Goal: Information Seeking & Learning: Learn about a topic

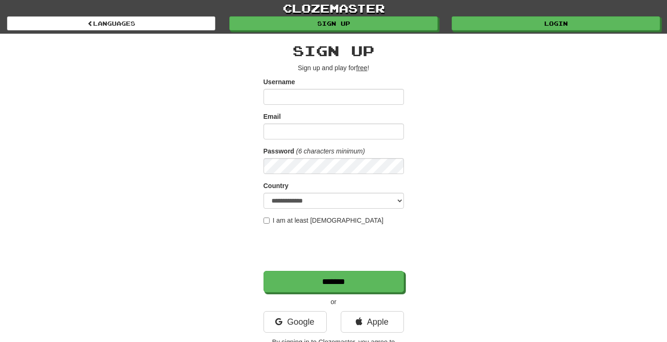
type input "******"
click at [397, 204] on select "**********" at bounding box center [334, 201] width 140 height 16
click at [514, 147] on div "**********" at bounding box center [334, 197] width 548 height 327
click at [403, 200] on select "**********" at bounding box center [334, 201] width 140 height 16
select select "**"
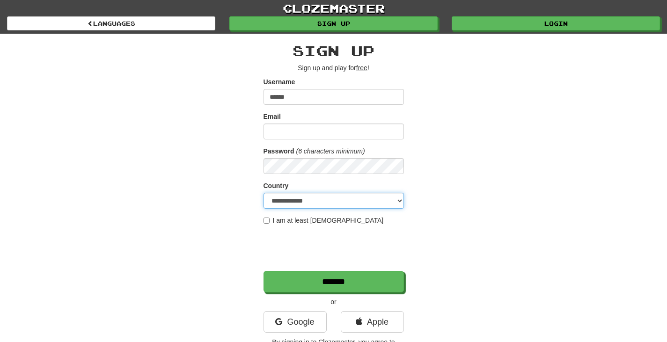
click at [264, 193] on select "**********" at bounding box center [334, 201] width 140 height 16
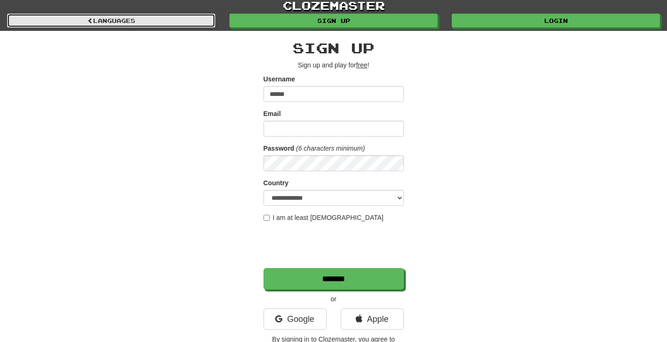
click at [88, 19] on span at bounding box center [91, 21] width 6 height 6
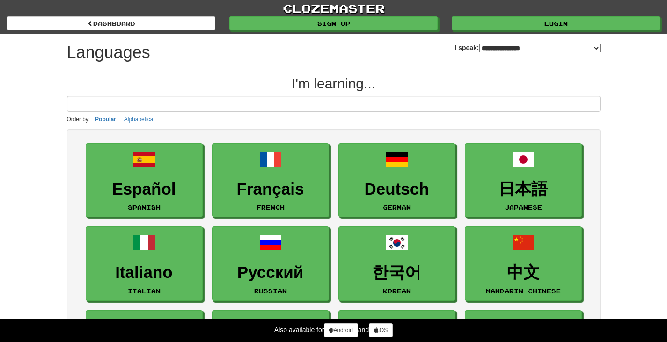
select select "*******"
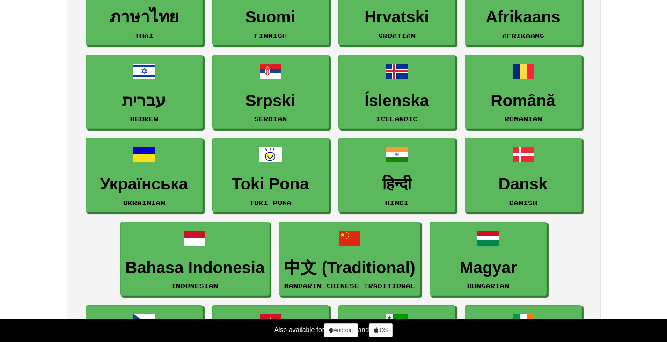
scroll to position [593, 0]
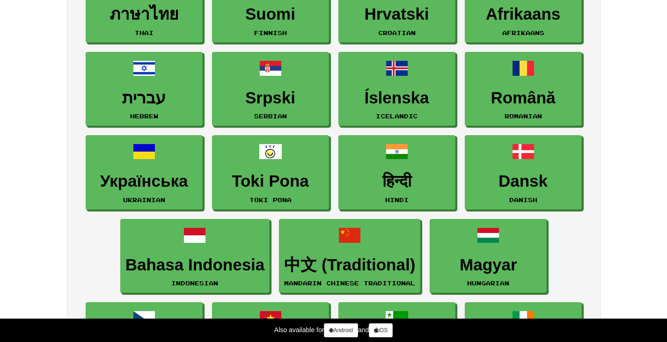
click at [611, 182] on div "**********" at bounding box center [333, 240] width 667 height 1666
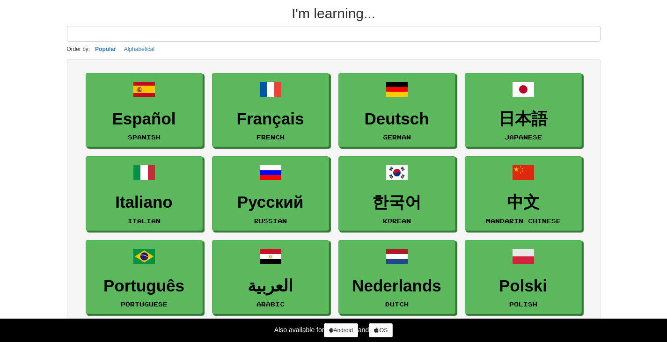
scroll to position [0, 0]
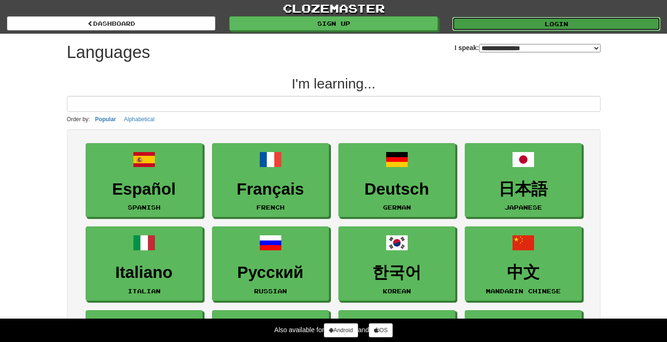
click at [531, 27] on link "Login" at bounding box center [556, 24] width 208 height 14
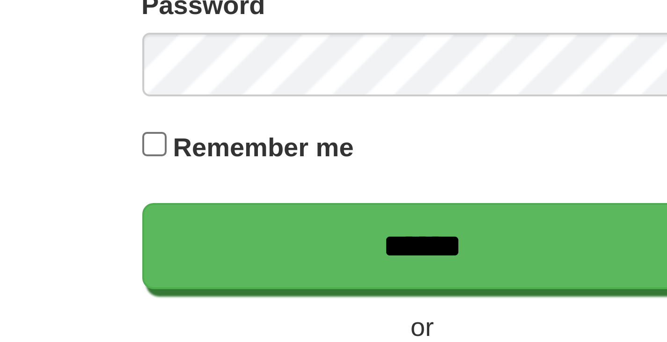
type input "******"
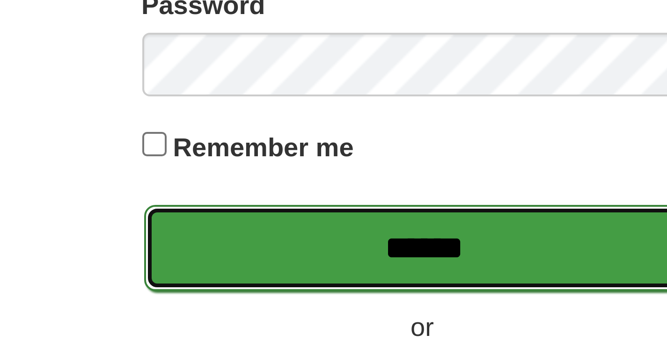
click at [358, 162] on input "******" at bounding box center [334, 164] width 140 height 22
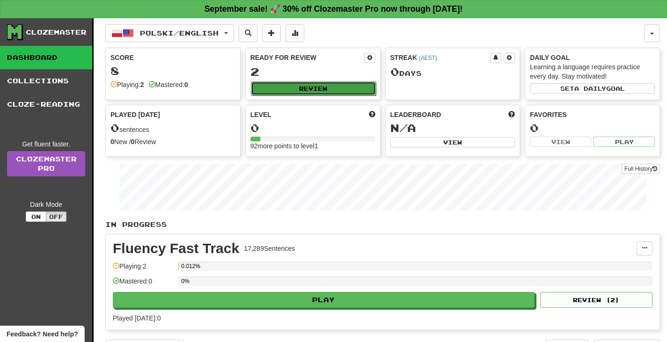
click at [353, 92] on button "Review" at bounding box center [313, 88] width 125 height 14
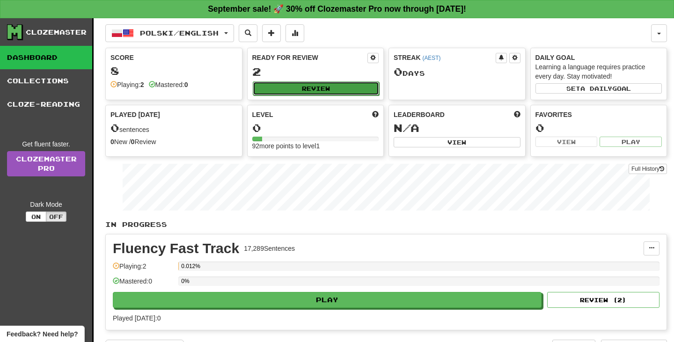
select select "**"
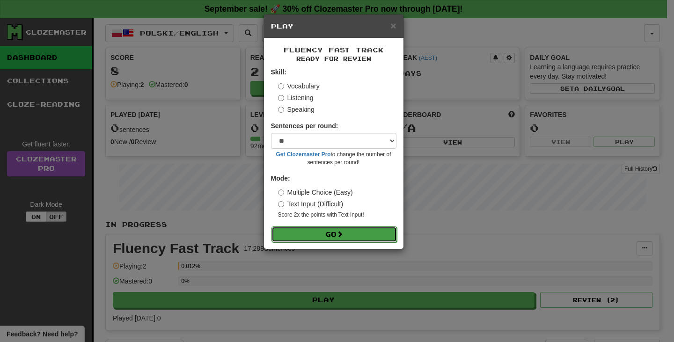
click at [326, 242] on button "Go" at bounding box center [334, 235] width 125 height 16
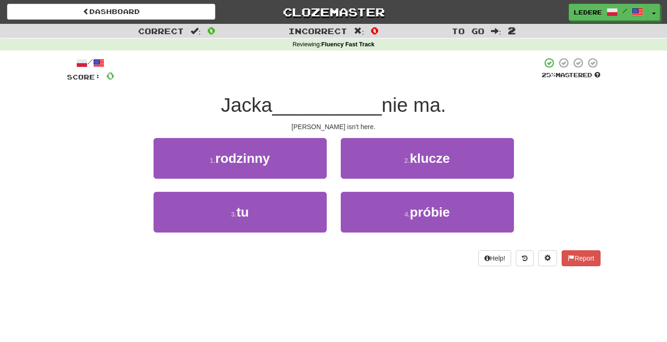
click at [320, 109] on span "__________" at bounding box center [327, 105] width 110 height 22
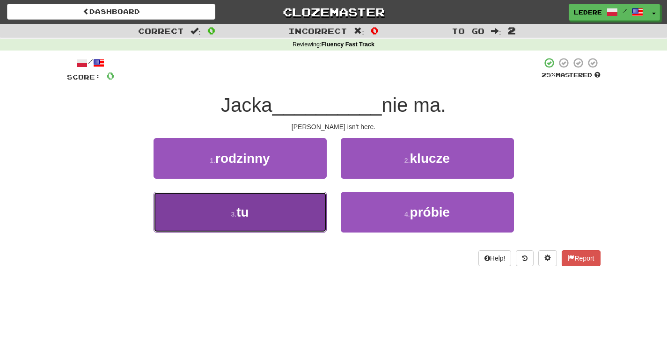
click at [272, 208] on button "3 . tu" at bounding box center [240, 212] width 173 height 41
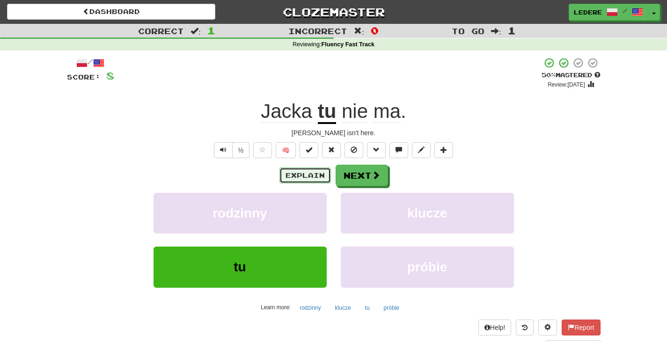
click at [312, 180] on button "Explain" at bounding box center [306, 176] width 52 height 16
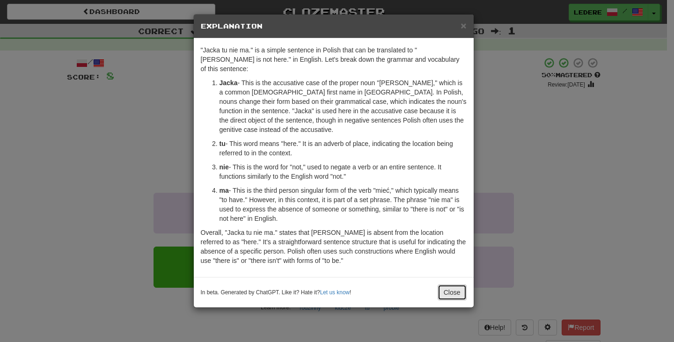
click at [454, 285] on button "Close" at bounding box center [452, 293] width 29 height 16
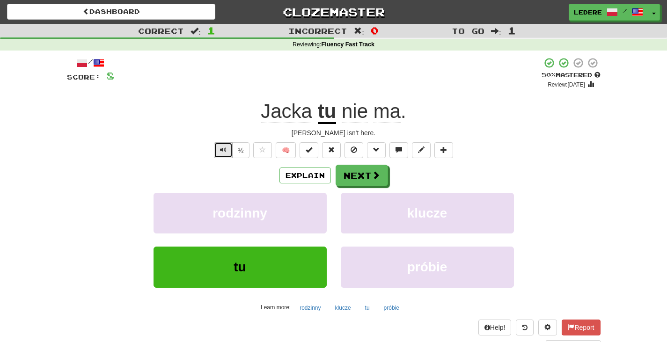
click at [220, 148] on span "Text-to-speech controls" at bounding box center [223, 150] width 7 height 7
click at [224, 147] on span "Text-to-speech controls" at bounding box center [223, 150] width 7 height 7
click at [236, 147] on button "½" at bounding box center [241, 150] width 18 height 16
click at [258, 152] on button at bounding box center [262, 150] width 19 height 16
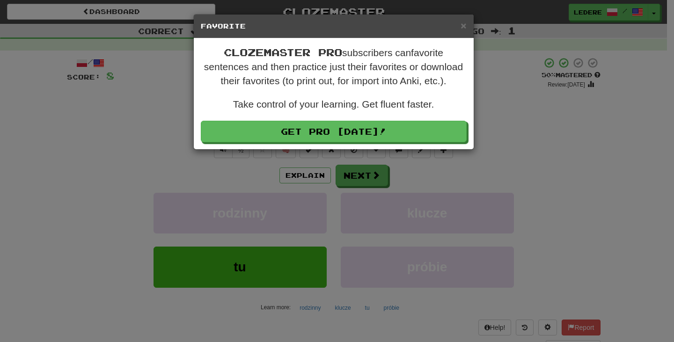
click at [250, 178] on div "× Favorite Clozemaster Pro subscribers can favorite sentences and then practice…" at bounding box center [337, 171] width 674 height 342
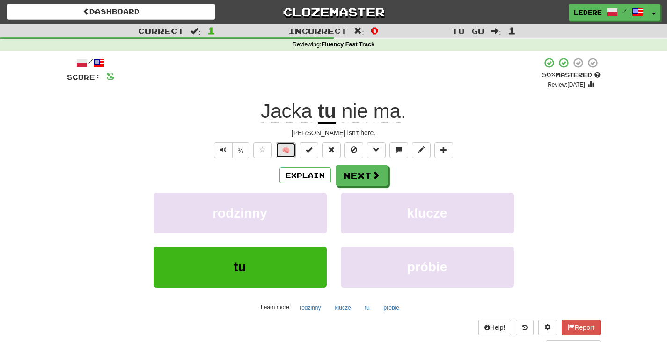
click at [282, 148] on button "🧠" at bounding box center [286, 150] width 20 height 16
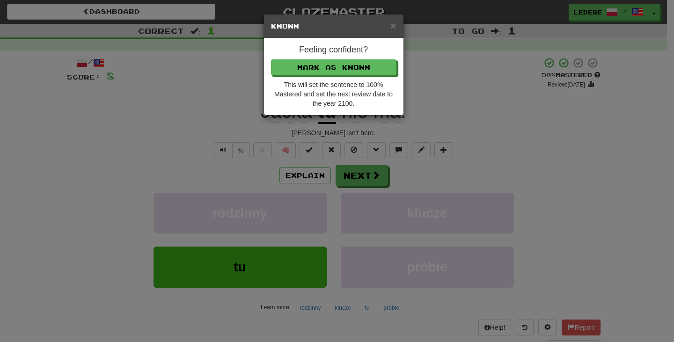
click at [237, 111] on div "× Known Feeling confident? Mark as Known This will set the sentence to 100% Mas…" at bounding box center [337, 171] width 674 height 342
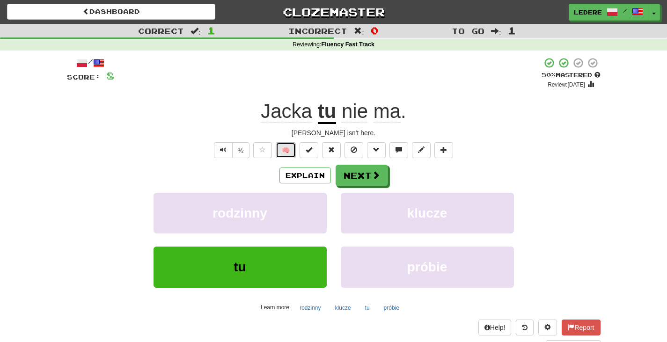
click at [287, 148] on button "🧠" at bounding box center [286, 150] width 20 height 16
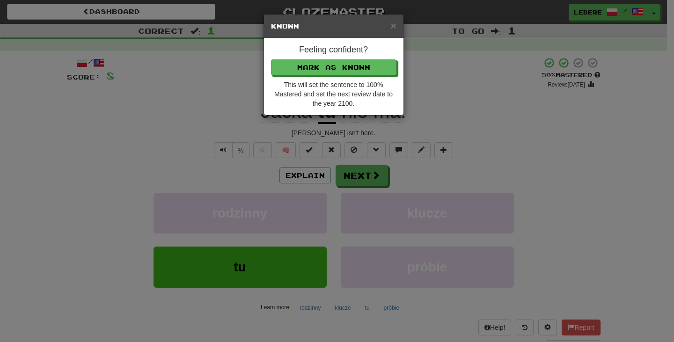
click at [185, 110] on div "× Known Feeling confident? Mark as Known This will set the sentence to 100% Mas…" at bounding box center [337, 171] width 674 height 342
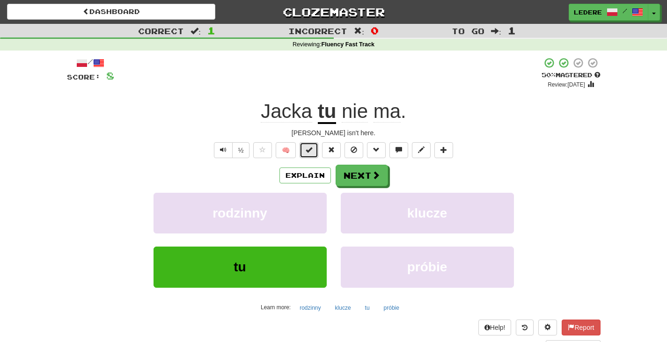
click at [303, 147] on button at bounding box center [309, 150] width 19 height 16
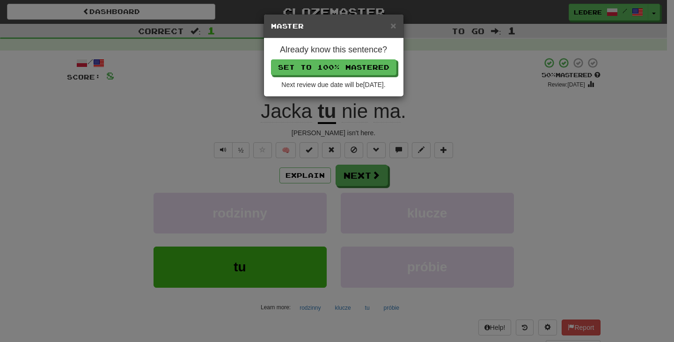
click at [465, 118] on div "× Master Already know this sentence? Set to 100% Mastered Next review due date …" at bounding box center [337, 171] width 674 height 342
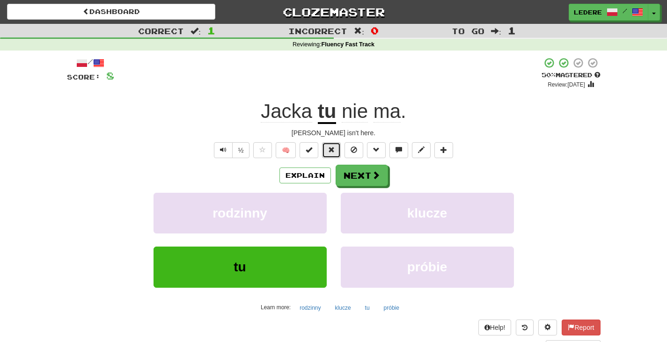
click at [329, 149] on span at bounding box center [331, 150] width 7 height 7
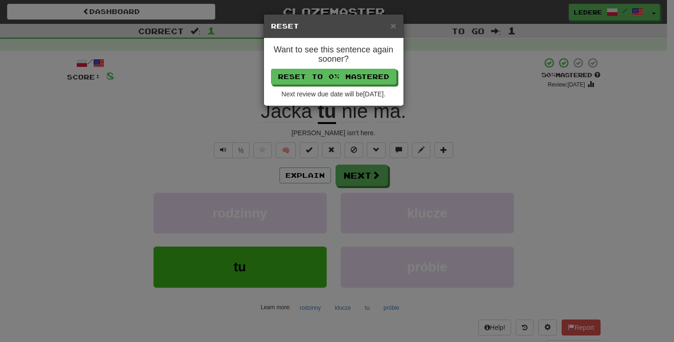
click at [455, 91] on div "× Reset Want to see this sentence again sooner? Reset to 0% Mastered Next revie…" at bounding box center [337, 171] width 674 height 342
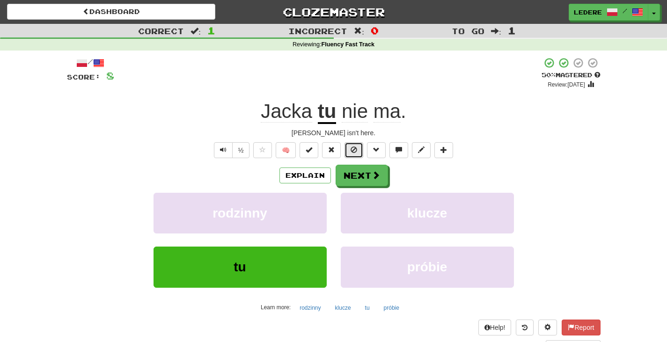
click at [356, 153] on span at bounding box center [354, 150] width 7 height 7
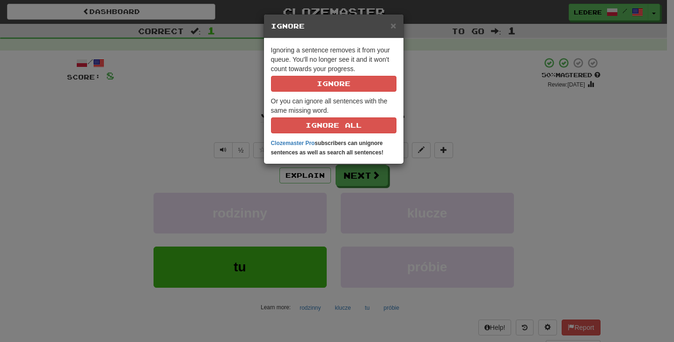
click at [491, 69] on div "× Ignore Ignoring a sentence removes it from your queue. You'll no longer see i…" at bounding box center [337, 171] width 674 height 342
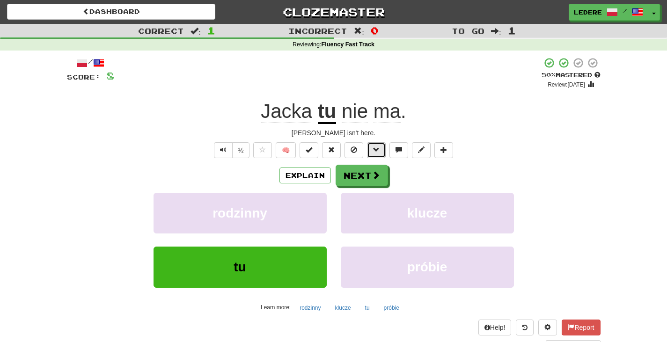
click at [378, 150] on span at bounding box center [376, 150] width 7 height 7
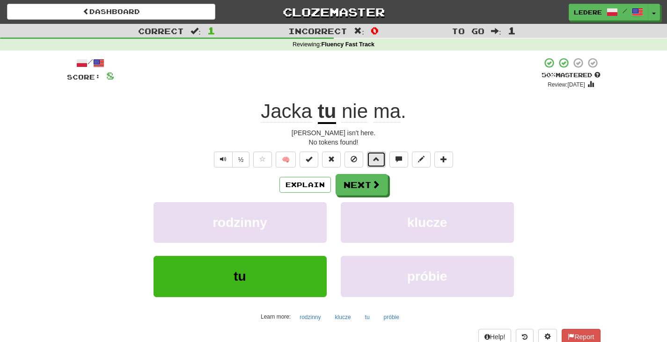
click at [379, 158] on span at bounding box center [376, 159] width 7 height 7
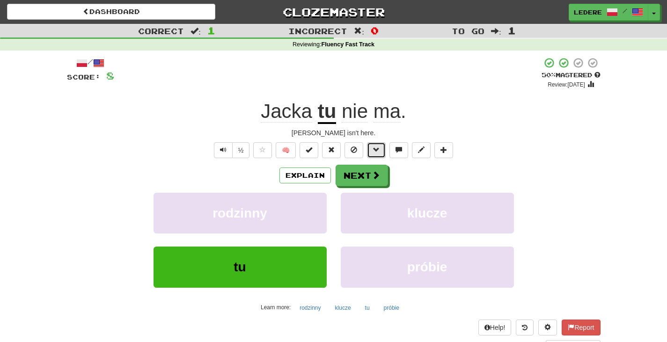
click at [375, 149] on span at bounding box center [376, 150] width 7 height 7
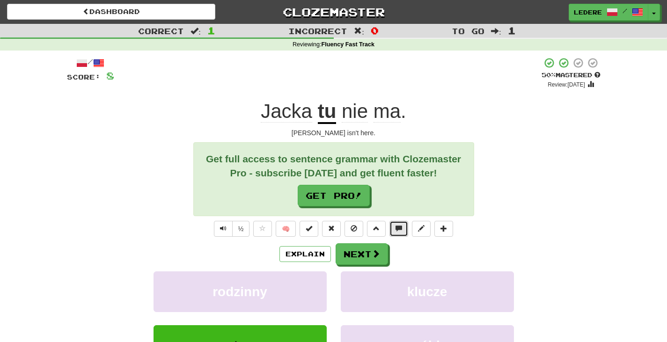
click at [399, 228] on span at bounding box center [399, 228] width 7 height 7
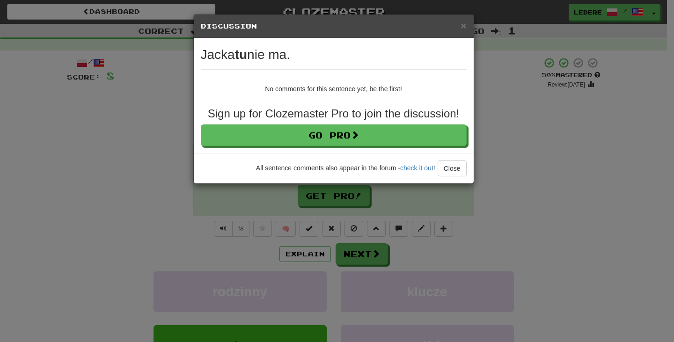
click at [588, 132] on div "× Discussion View in the forum Jacka tu nie ma. No comments for this sentence y…" at bounding box center [337, 171] width 674 height 342
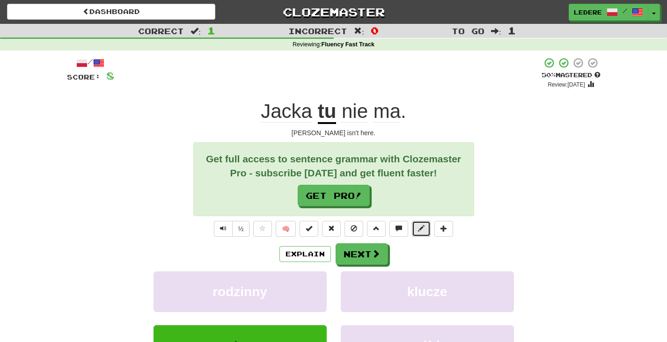
click at [423, 229] on span at bounding box center [421, 228] width 7 height 7
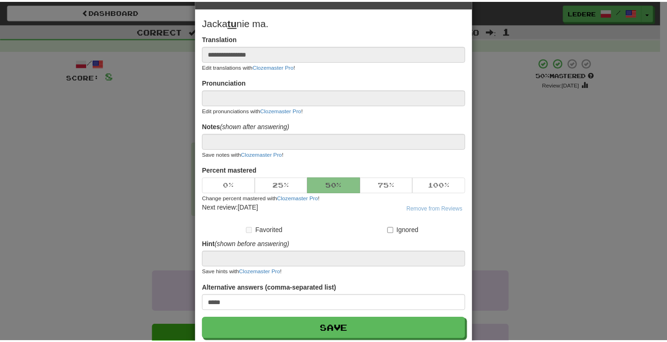
scroll to position [80, 0]
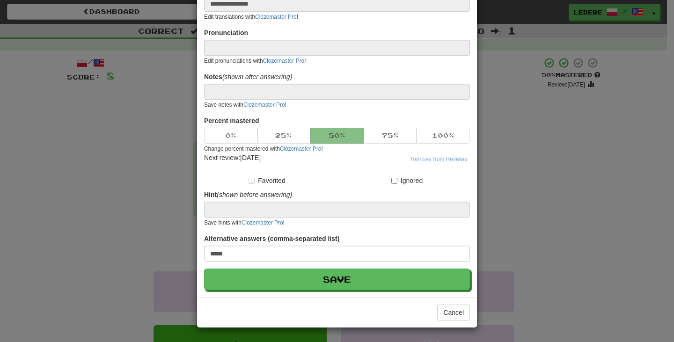
click at [553, 227] on div "**********" at bounding box center [337, 171] width 674 height 342
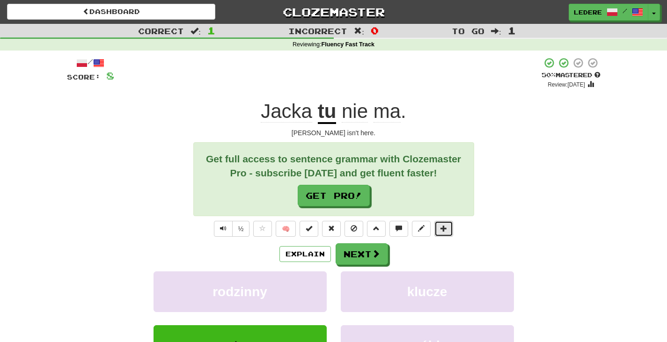
click at [448, 232] on button at bounding box center [443, 229] width 19 height 16
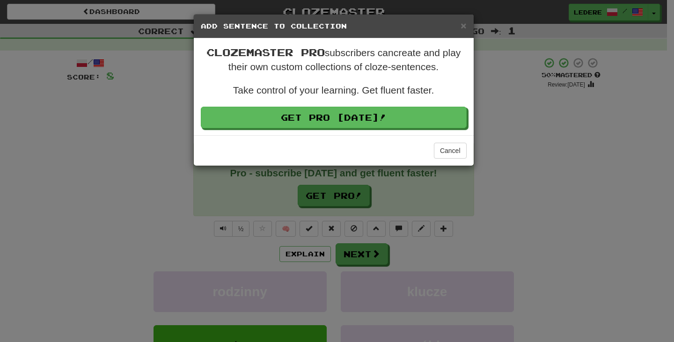
click at [582, 177] on div "× Add Sentence to Collection Clozemaster Pro subscribers can create and play th…" at bounding box center [337, 171] width 674 height 342
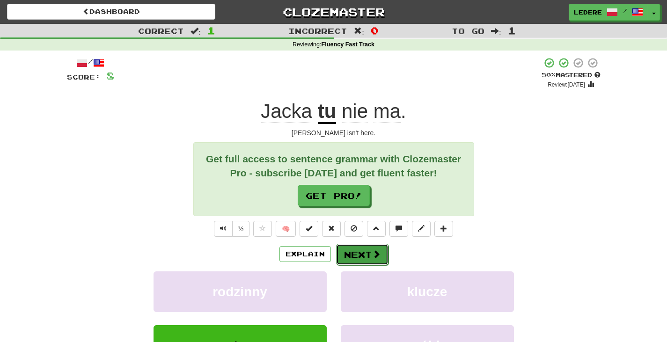
click at [361, 257] on button "Next" at bounding box center [362, 255] width 52 height 22
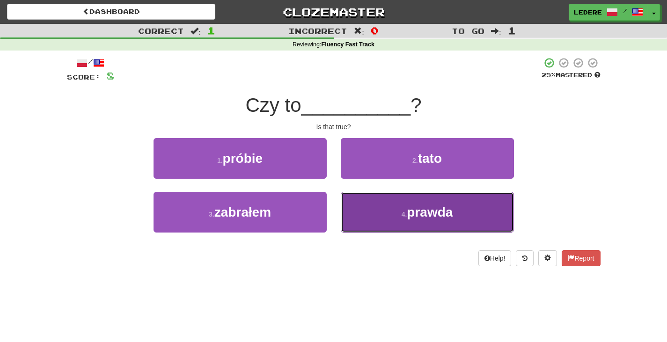
click at [436, 212] on span "prawda" at bounding box center [430, 212] width 46 height 15
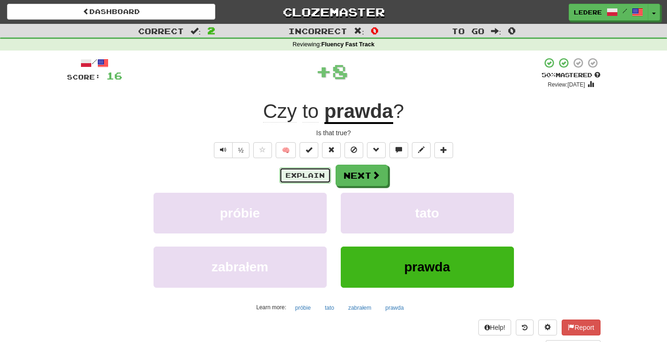
click at [307, 177] on button "Explain" at bounding box center [306, 176] width 52 height 16
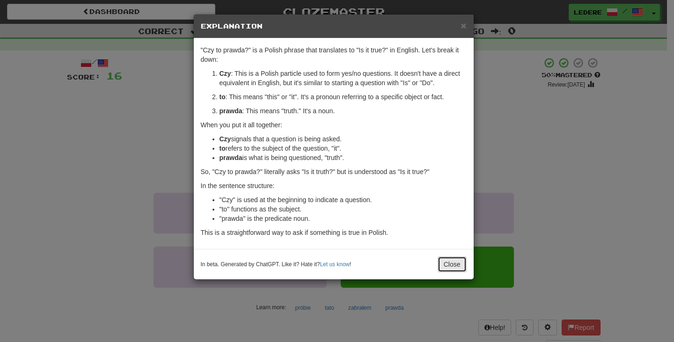
click at [456, 266] on button "Close" at bounding box center [452, 265] width 29 height 16
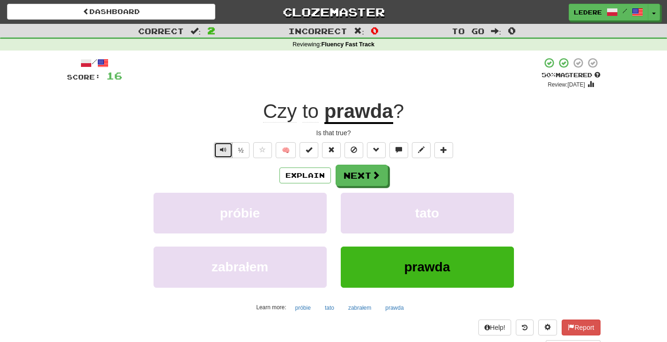
click at [222, 150] on span "Text-to-speech controls" at bounding box center [223, 150] width 7 height 7
click at [224, 150] on span "Text-to-speech controls" at bounding box center [223, 150] width 7 height 7
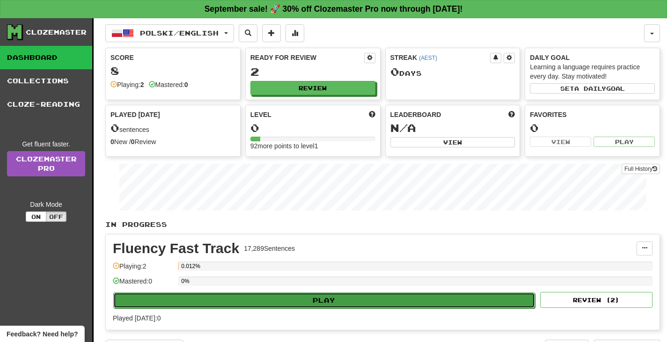
click at [321, 302] on button "Play" at bounding box center [324, 301] width 422 height 16
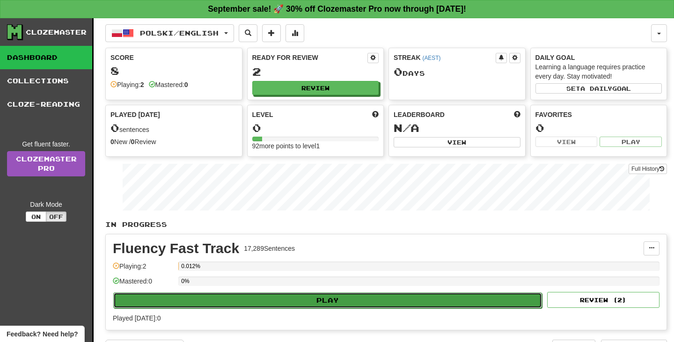
select select "**"
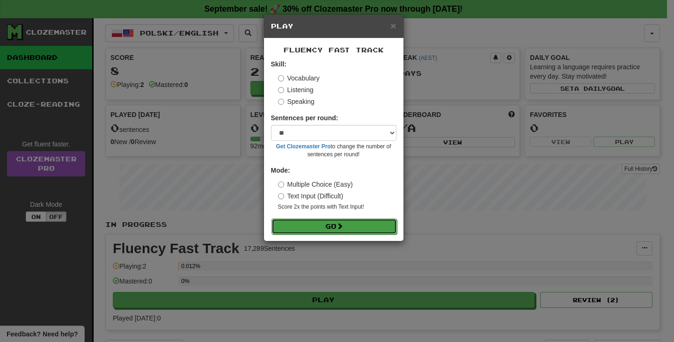
click at [312, 234] on button "Go" at bounding box center [334, 227] width 125 height 16
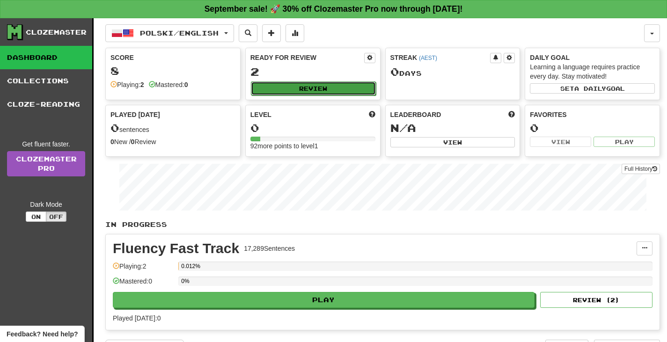
click at [324, 90] on button "Review" at bounding box center [313, 88] width 125 height 14
select select "**"
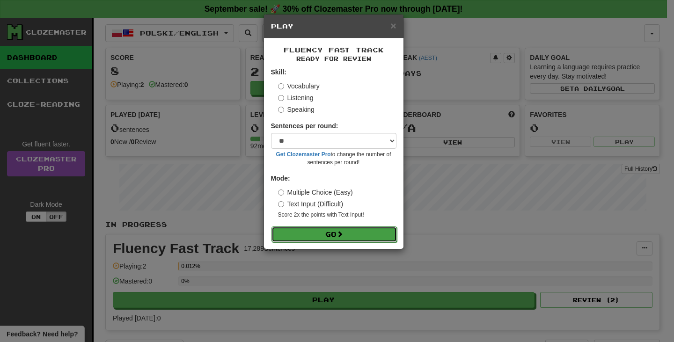
click at [337, 242] on button "Go" at bounding box center [334, 235] width 125 height 16
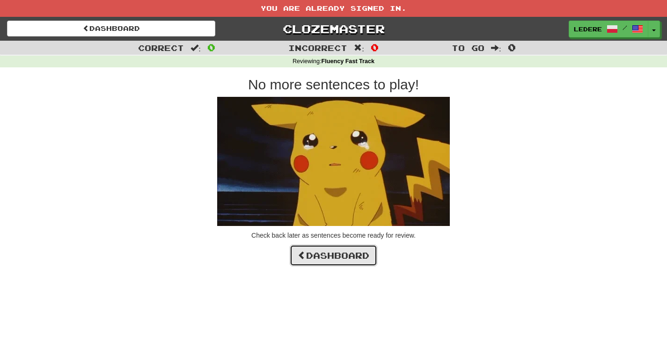
click at [326, 258] on link "Dashboard" at bounding box center [334, 256] width 88 height 22
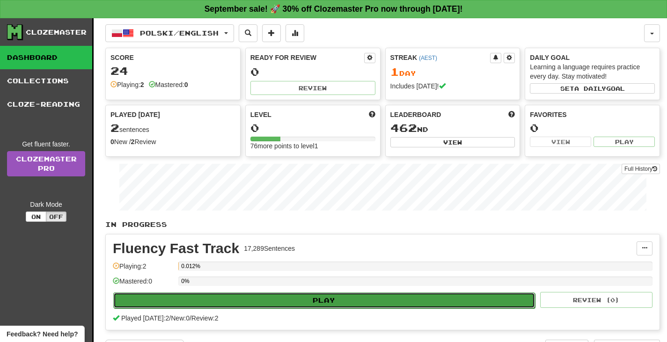
click at [294, 306] on button "Play" at bounding box center [324, 301] width 422 height 16
select select "**"
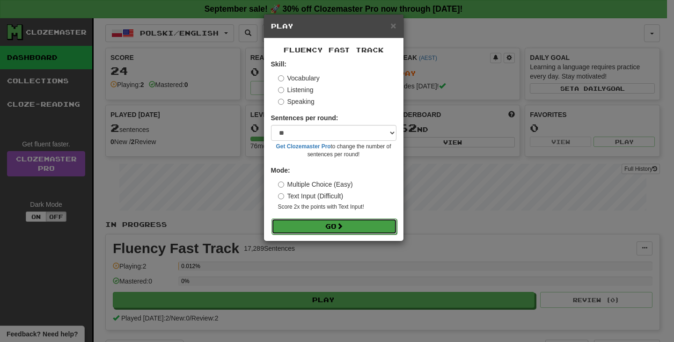
click at [322, 231] on button "Go" at bounding box center [334, 227] width 125 height 16
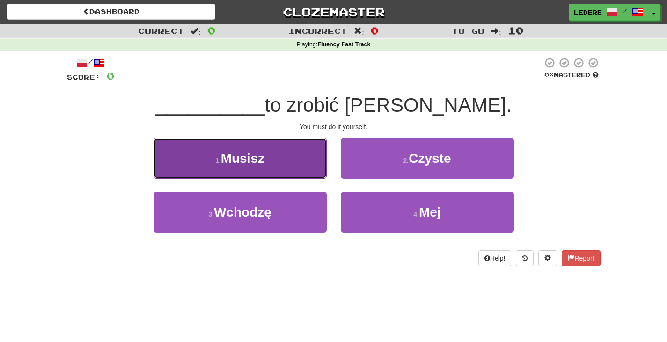
click at [254, 157] on span "Musisz" at bounding box center [243, 158] width 44 height 15
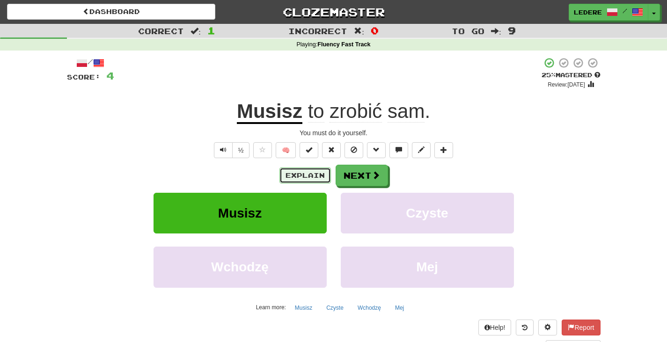
click at [301, 181] on button "Explain" at bounding box center [306, 176] width 52 height 16
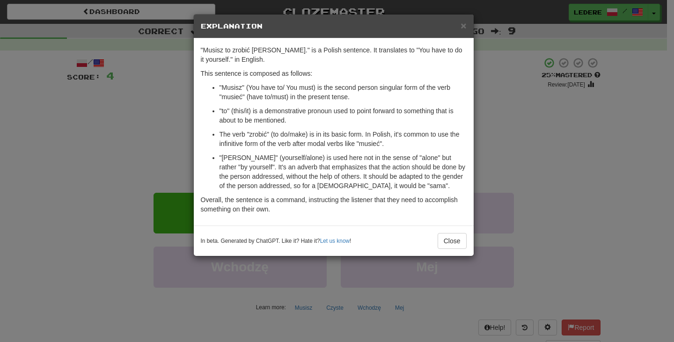
click at [574, 169] on div "× Explanation "Musisz to zrobić sam." is a Polish sentence. It translates to "Y…" at bounding box center [337, 171] width 674 height 342
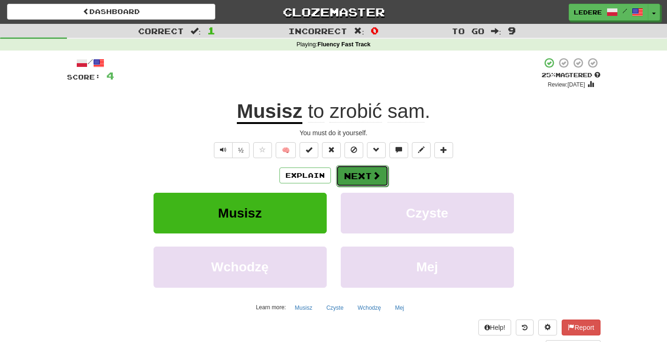
click at [362, 183] on button "Next" at bounding box center [362, 176] width 52 height 22
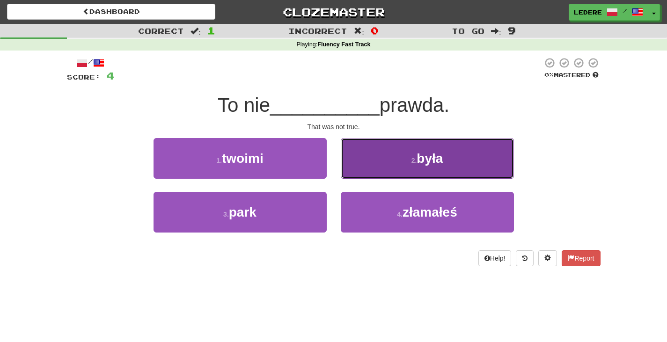
click at [423, 158] on span "była" at bounding box center [430, 158] width 26 height 15
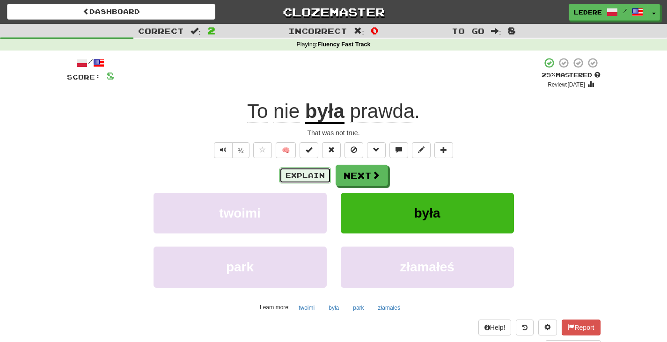
click at [305, 177] on button "Explain" at bounding box center [306, 176] width 52 height 16
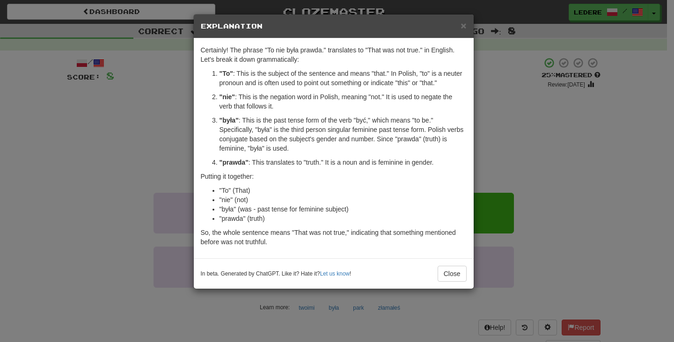
click at [527, 138] on div "× Explanation Certainly! The phrase "To nie była prawda." translates to "That w…" at bounding box center [337, 171] width 674 height 342
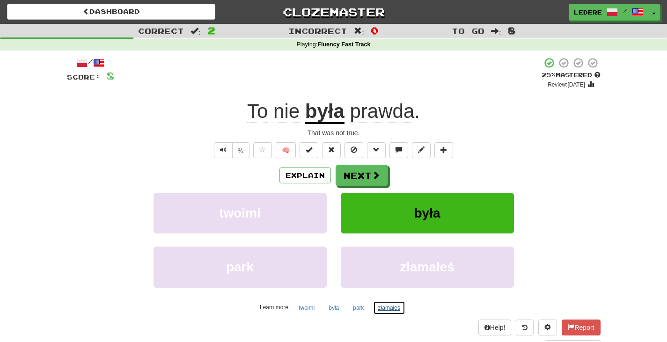
click at [386, 307] on button "złamałeś" at bounding box center [389, 308] width 32 height 14
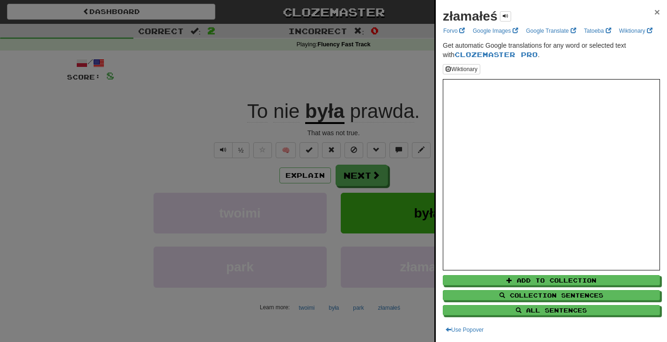
click at [655, 12] on span "×" at bounding box center [658, 12] width 6 height 11
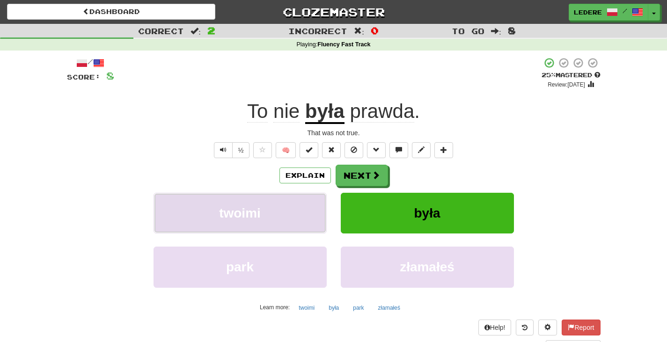
click at [269, 221] on button "twoimi" at bounding box center [240, 213] width 173 height 41
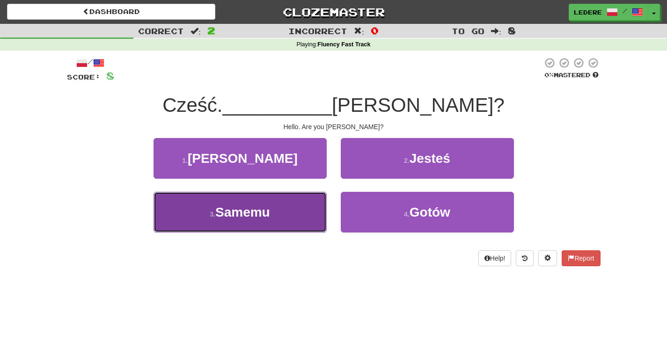
click at [232, 218] on span "Samemu" at bounding box center [242, 212] width 55 height 15
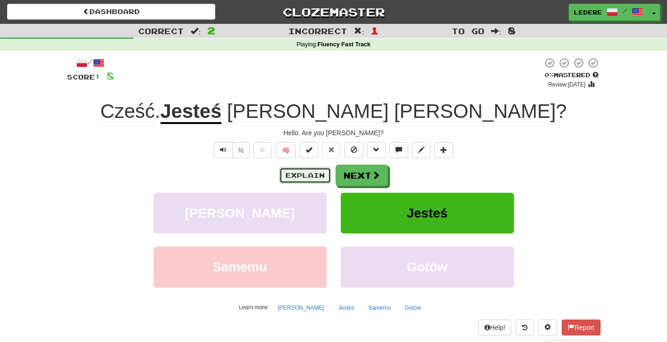
click at [310, 174] on button "Explain" at bounding box center [306, 176] width 52 height 16
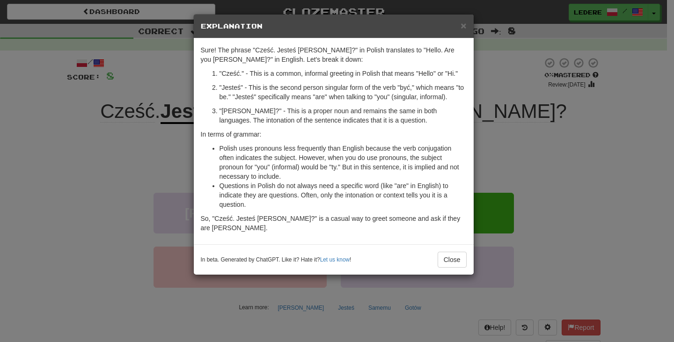
click at [567, 131] on div "× Explanation Sure! The phrase "Cześć. Jesteś Jackie Scott?" in Polish translat…" at bounding box center [337, 171] width 674 height 342
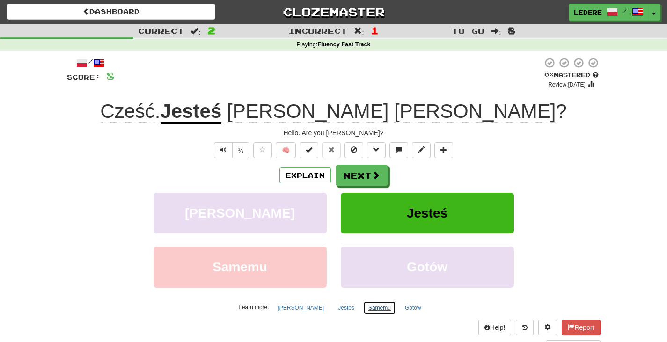
click at [365, 306] on button "Samemu" at bounding box center [379, 308] width 33 height 14
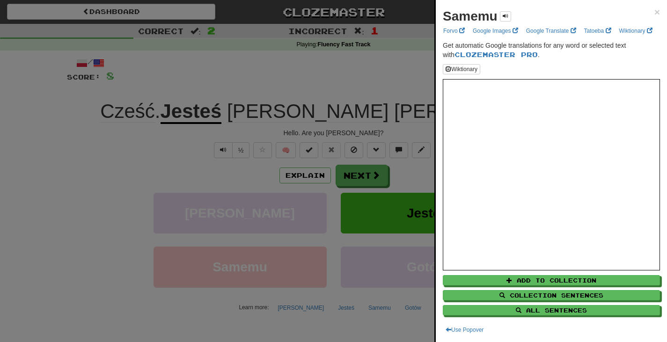
click at [121, 246] on div at bounding box center [333, 171] width 667 height 342
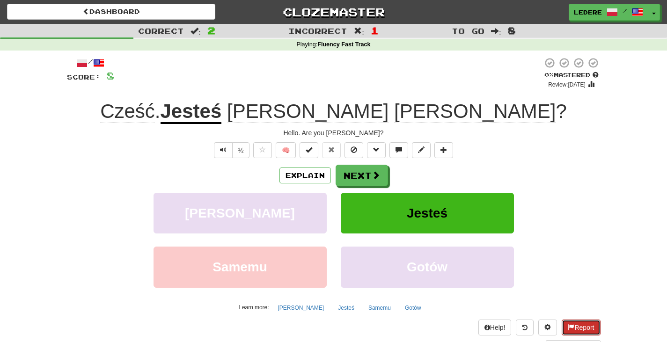
click at [581, 332] on button "Report" at bounding box center [581, 328] width 38 height 16
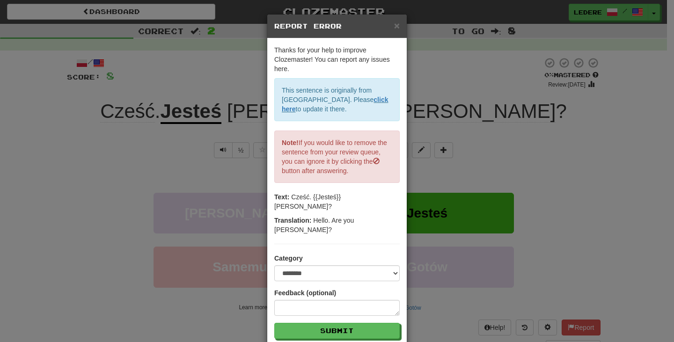
click at [589, 145] on div "**********" at bounding box center [337, 171] width 674 height 342
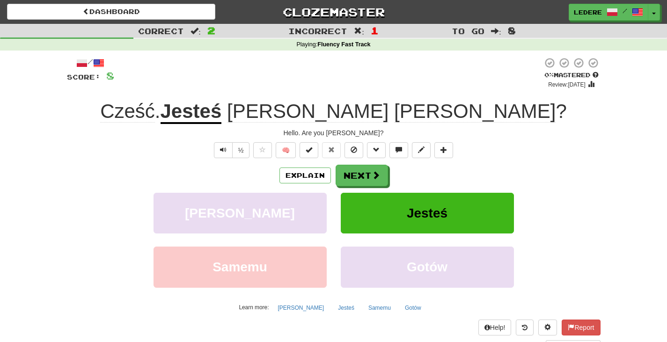
click at [574, 182] on div "Explain Next" at bounding box center [334, 176] width 534 height 22
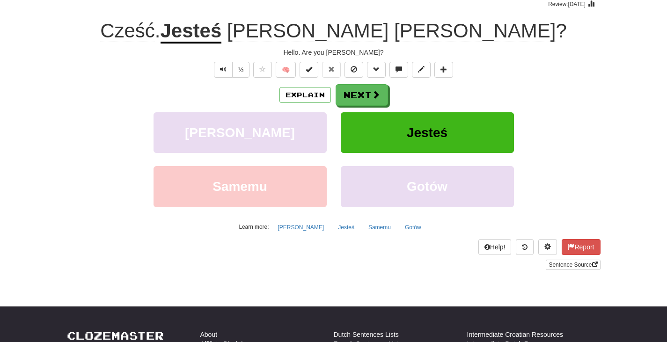
scroll to position [78, 0]
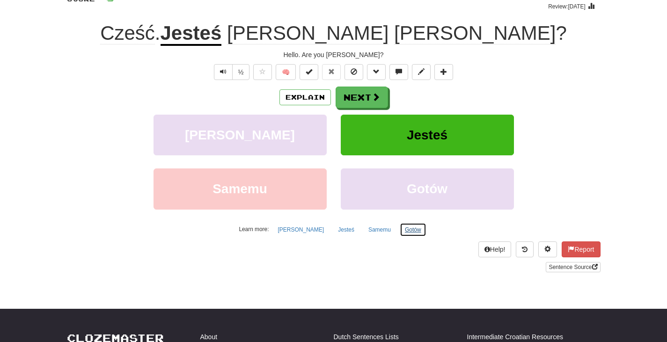
click at [400, 233] on button "Gotów" at bounding box center [413, 230] width 27 height 14
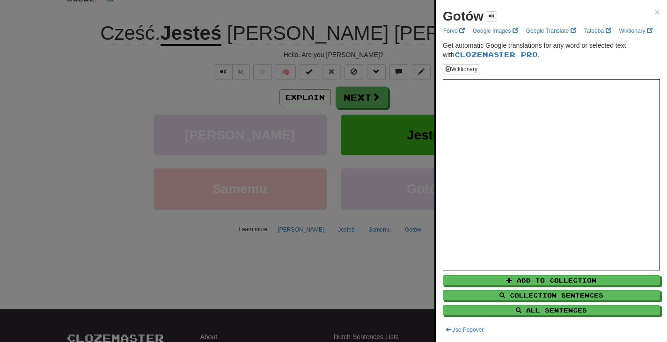
click at [377, 268] on div at bounding box center [333, 171] width 667 height 342
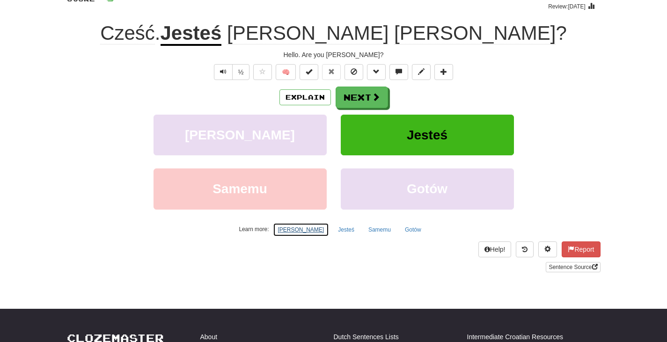
click at [301, 234] on button "Giną" at bounding box center [301, 230] width 57 height 14
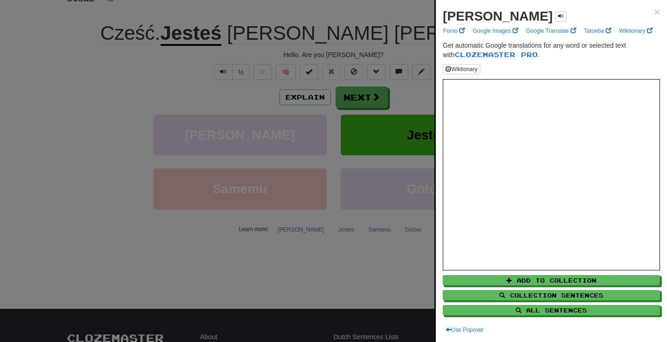
click at [284, 285] on div at bounding box center [333, 171] width 667 height 342
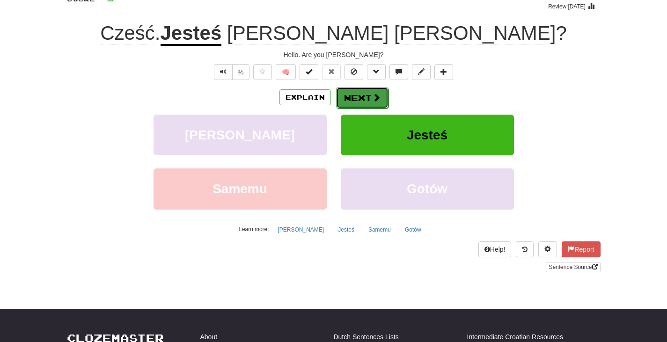
click at [358, 99] on button "Next" at bounding box center [362, 98] width 52 height 22
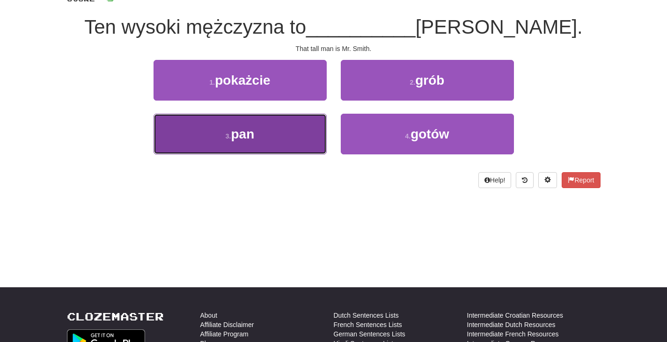
click at [249, 143] on button "3 . pan" at bounding box center [240, 134] width 173 height 41
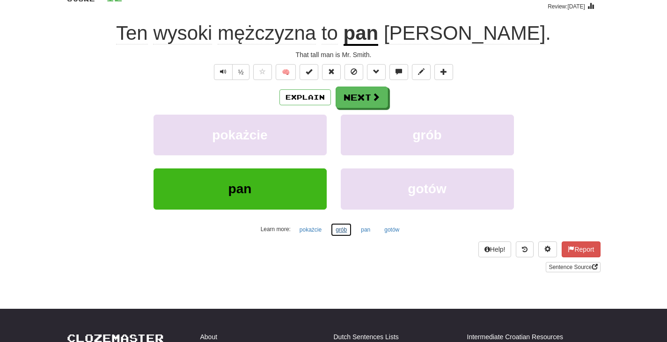
click at [339, 230] on button "grób" at bounding box center [342, 230] width 22 height 14
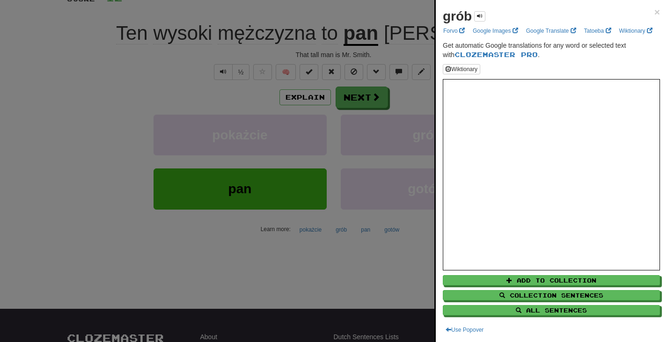
click at [355, 273] on div at bounding box center [333, 171] width 667 height 342
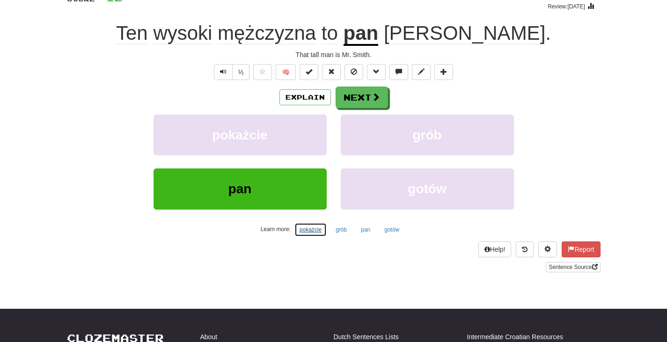
click at [311, 235] on button "pokażcie" at bounding box center [310, 230] width 32 height 14
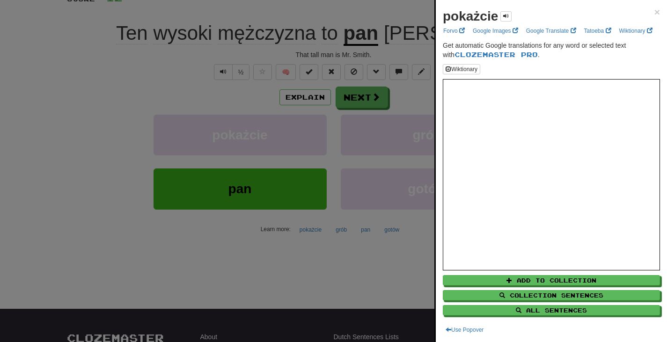
click at [368, 267] on div at bounding box center [333, 171] width 667 height 342
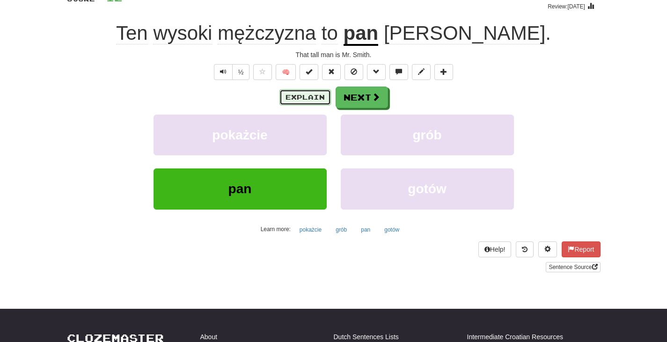
click at [302, 100] on button "Explain" at bounding box center [306, 97] width 52 height 16
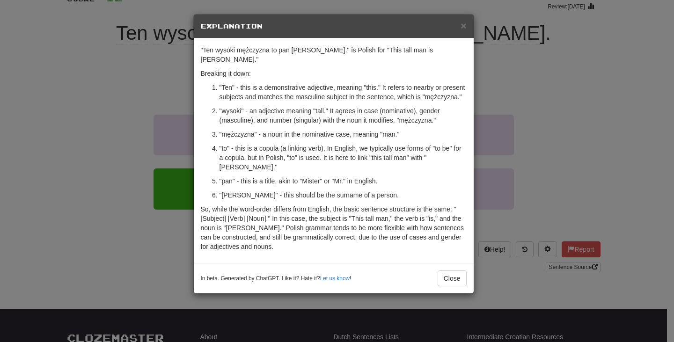
click at [578, 146] on div "× Explanation "Ten wysoki mężczyzna to pan Smith." is Polish for "This tall man…" at bounding box center [337, 171] width 674 height 342
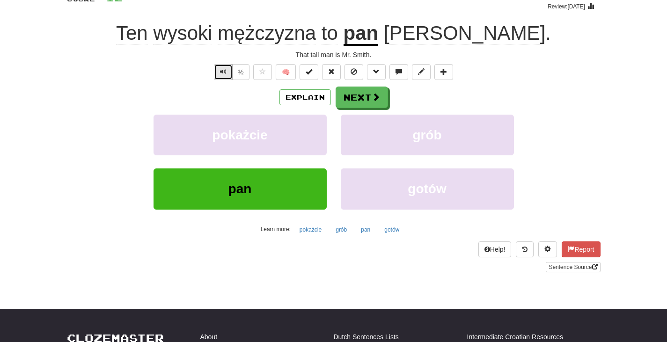
click at [222, 73] on span "Text-to-speech controls" at bounding box center [223, 71] width 7 height 7
click at [564, 270] on link "Sentence Source" at bounding box center [573, 267] width 54 height 10
click at [366, 99] on button "Next" at bounding box center [362, 98] width 52 height 22
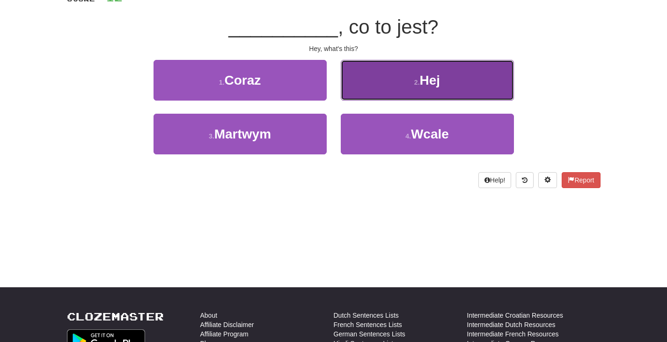
click at [432, 86] on span "Hej" at bounding box center [430, 80] width 21 height 15
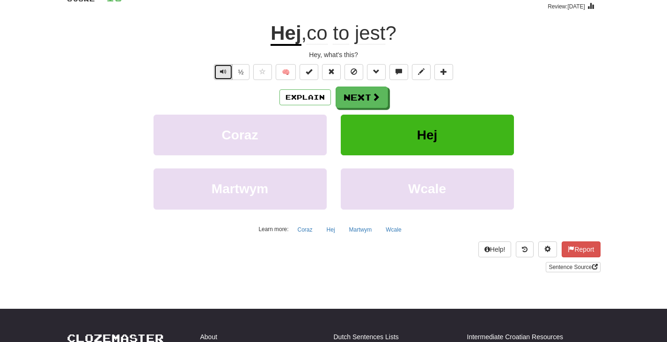
click at [226, 72] on span "Text-to-speech controls" at bounding box center [223, 71] width 7 height 7
click at [299, 99] on button "Explain" at bounding box center [306, 97] width 52 height 16
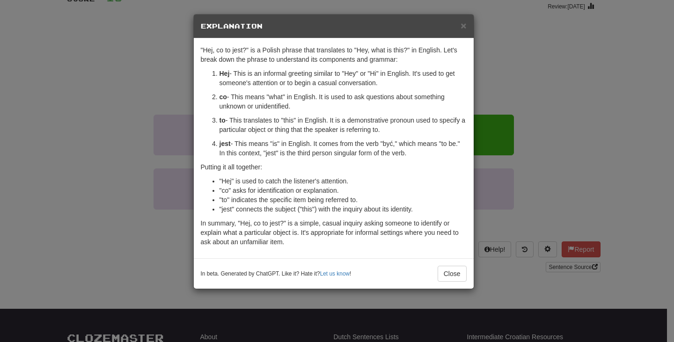
click at [521, 210] on div "× Explanation "Hej, co to jest?" is a Polish phrase that translates to "Hey, wh…" at bounding box center [337, 171] width 674 height 342
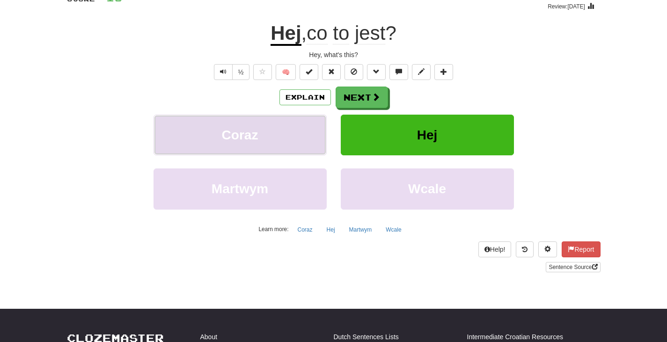
click at [234, 141] on span "Coraz" at bounding box center [240, 135] width 37 height 15
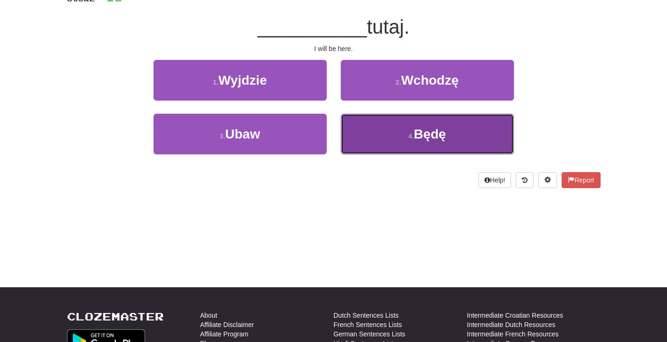
click at [425, 132] on span "Będę" at bounding box center [430, 134] width 32 height 15
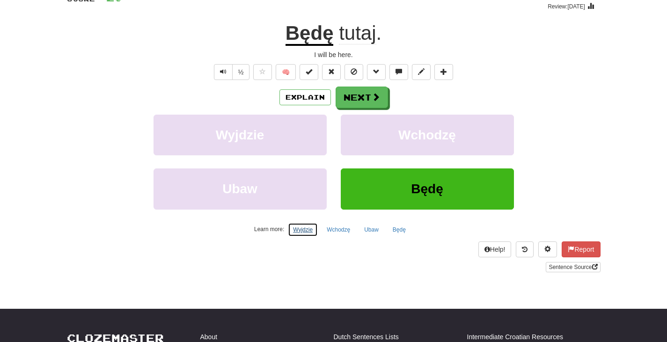
click at [302, 230] on button "Wyjdzie" at bounding box center [303, 230] width 30 height 14
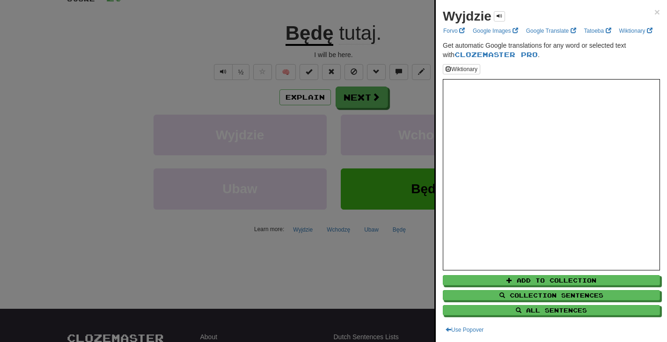
click at [337, 229] on div at bounding box center [333, 171] width 667 height 342
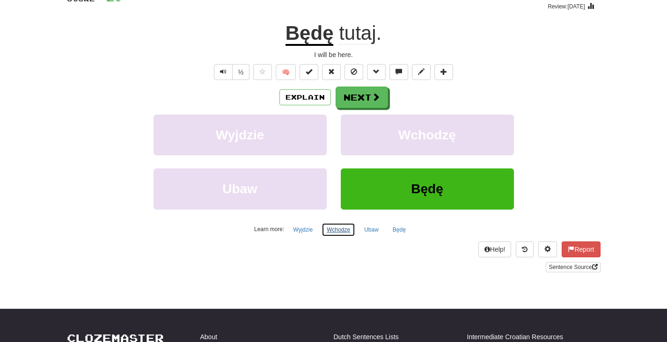
click at [337, 229] on button "Wchodzę" at bounding box center [339, 230] width 34 height 14
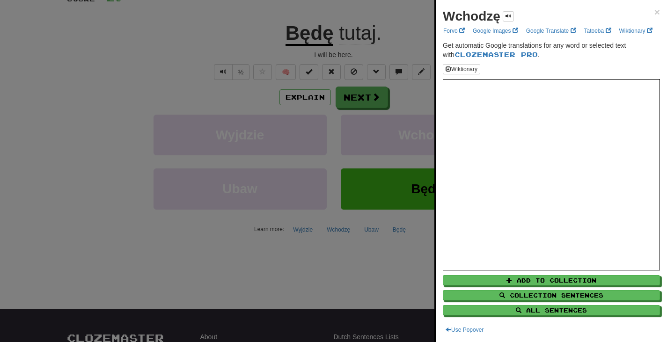
click at [370, 231] on div at bounding box center [333, 171] width 667 height 342
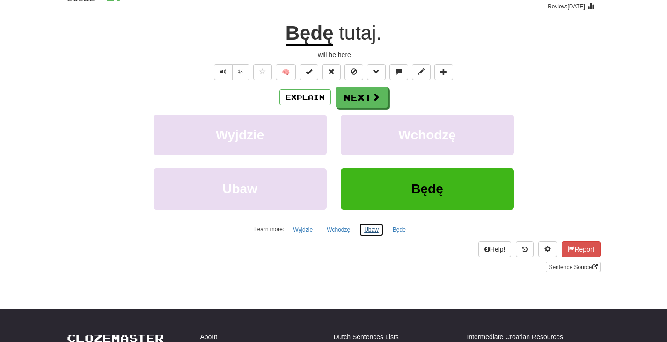
click at [370, 231] on button "Ubaw" at bounding box center [371, 230] width 25 height 14
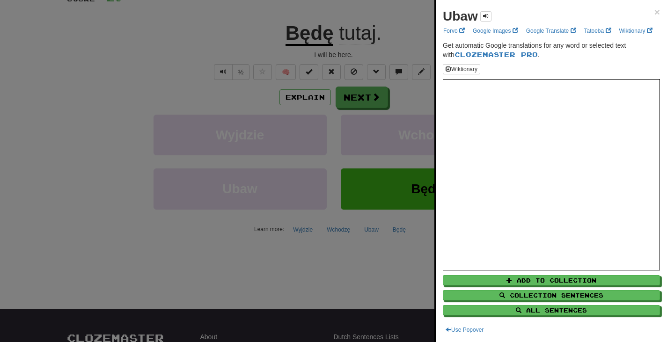
click at [358, 285] on div at bounding box center [333, 171] width 667 height 342
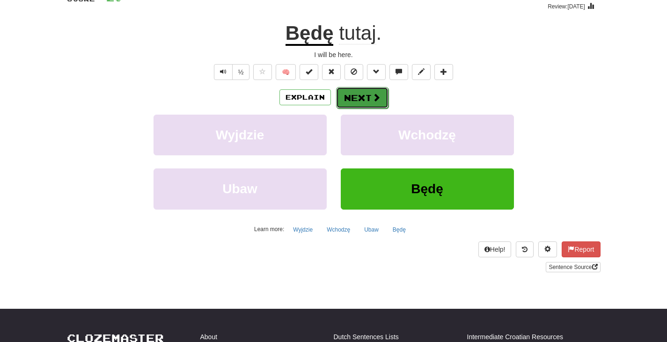
click at [360, 96] on button "Next" at bounding box center [362, 98] width 52 height 22
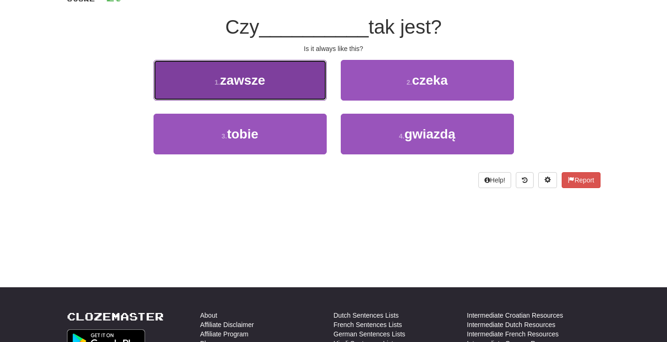
click at [247, 83] on span "zawsze" at bounding box center [242, 80] width 45 height 15
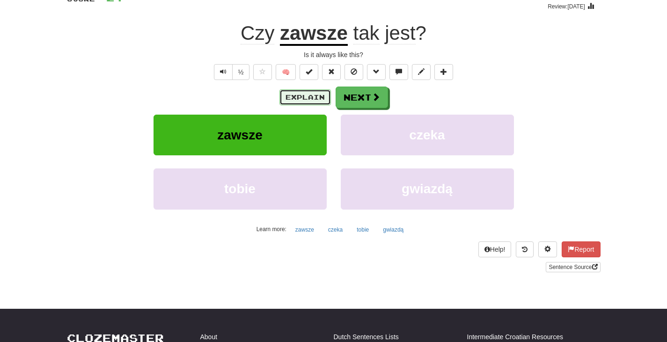
click at [302, 94] on button "Explain" at bounding box center [306, 97] width 52 height 16
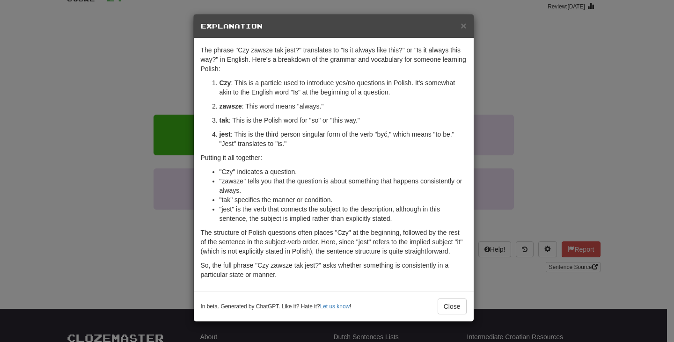
click at [577, 98] on div "× Explanation The phrase "Czy zawsze tak jest?" translates to "Is it always lik…" at bounding box center [337, 171] width 674 height 342
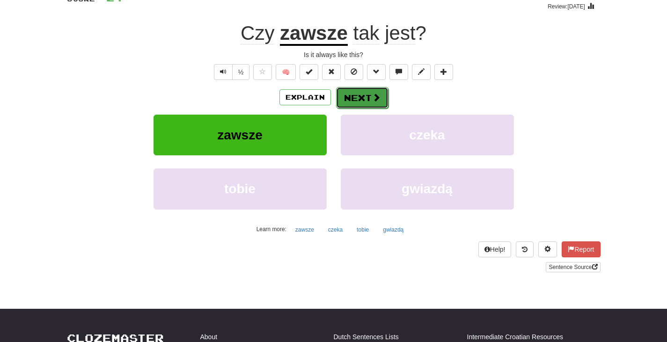
click at [357, 100] on button "Next" at bounding box center [362, 98] width 52 height 22
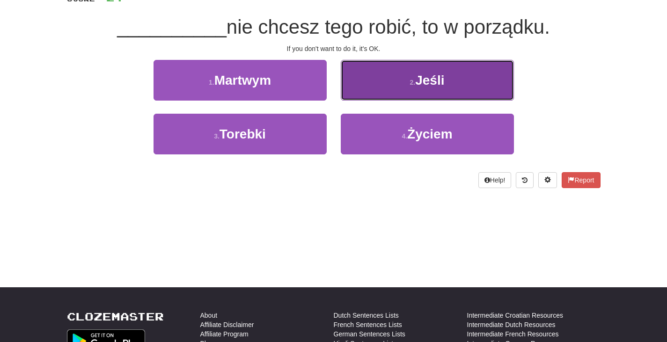
click at [460, 79] on button "2 . Jeśli" at bounding box center [427, 80] width 173 height 41
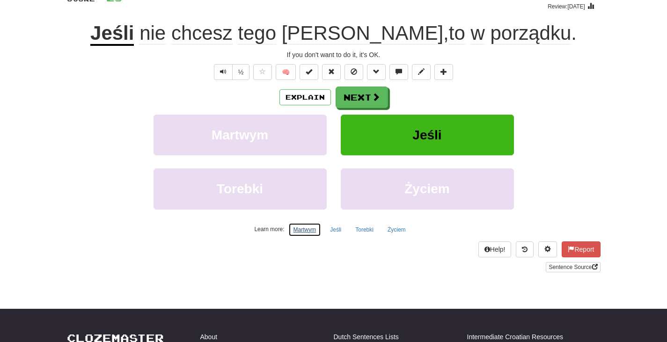
click at [298, 228] on button "Martwym" at bounding box center [304, 230] width 33 height 14
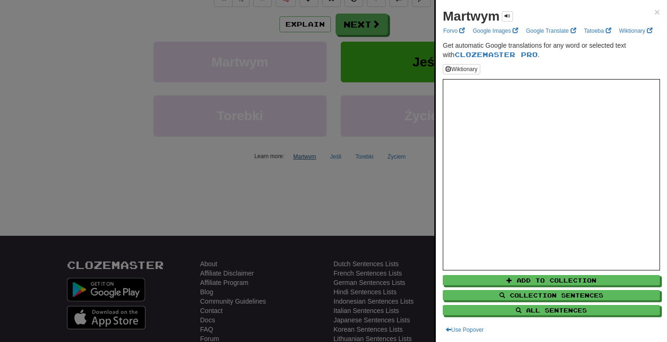
scroll to position [153, 0]
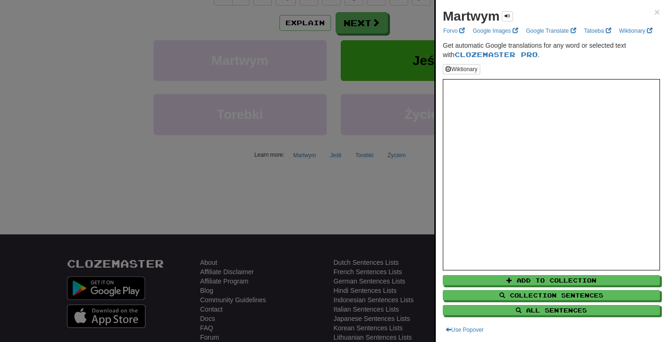
click at [378, 199] on div at bounding box center [333, 171] width 667 height 342
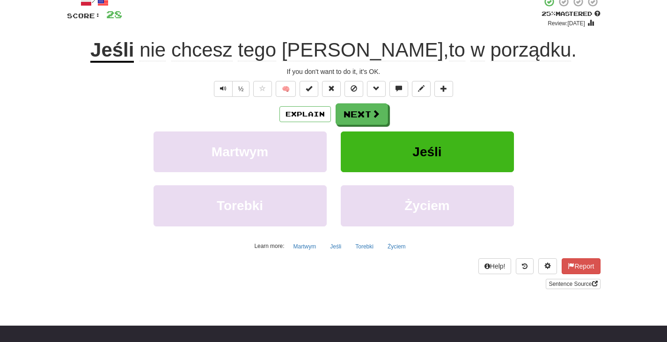
scroll to position [0, 0]
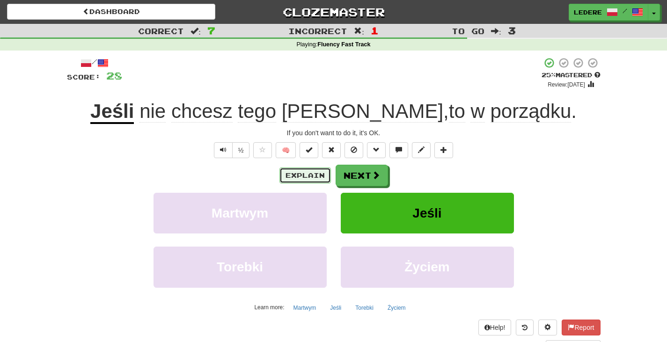
click at [307, 182] on button "Explain" at bounding box center [306, 176] width 52 height 16
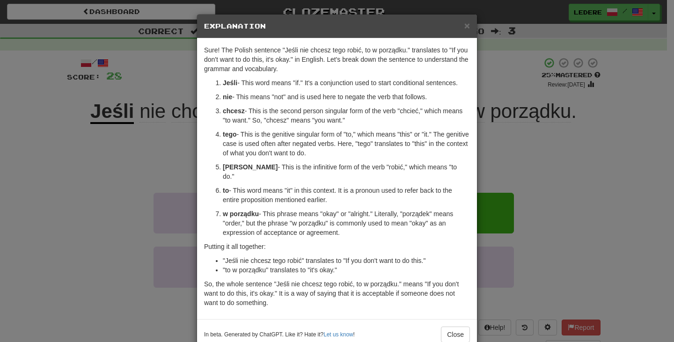
click at [587, 185] on div "× Explanation Sure! The Polish sentence "Jeśli nie chcesz tego robić, to w porz…" at bounding box center [337, 171] width 674 height 342
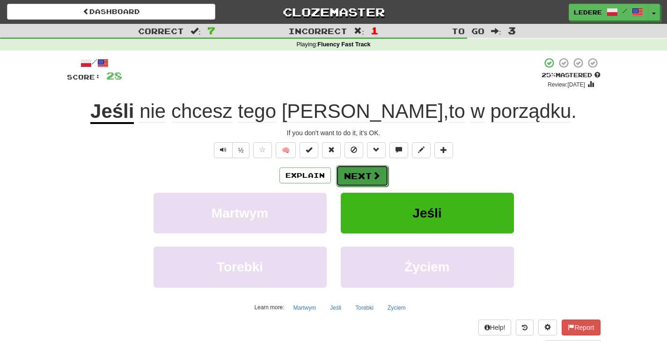
click at [354, 176] on button "Next" at bounding box center [362, 176] width 52 height 22
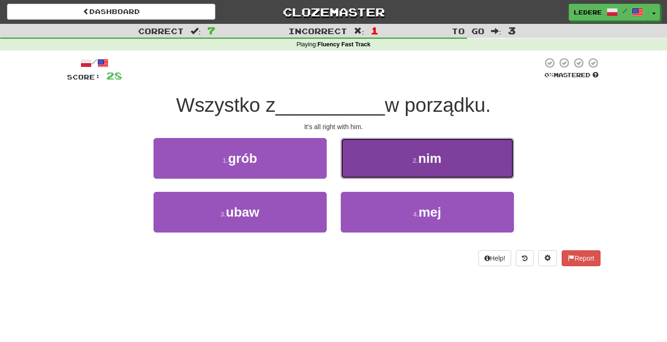
click at [431, 158] on span "nim" at bounding box center [429, 158] width 23 height 15
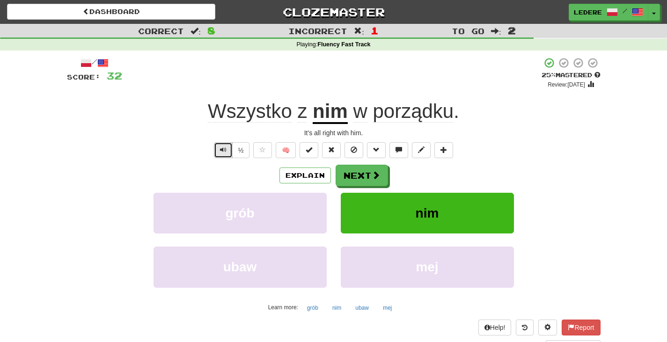
click at [221, 150] on span "Text-to-speech controls" at bounding box center [223, 150] width 7 height 7
click at [303, 180] on button "Explain" at bounding box center [306, 176] width 52 height 16
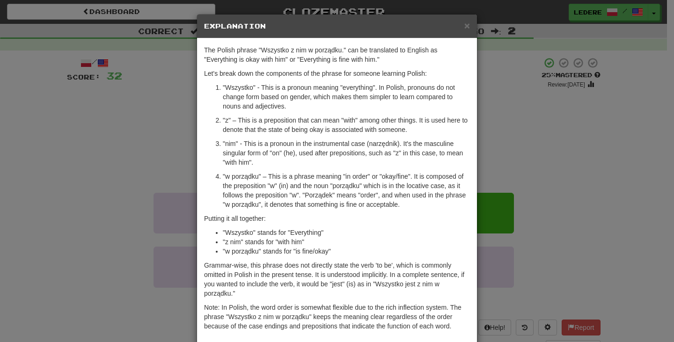
click at [553, 166] on div "× Explanation The Polish phrase "Wszystko z nim w porządku." can be translated …" at bounding box center [337, 171] width 674 height 342
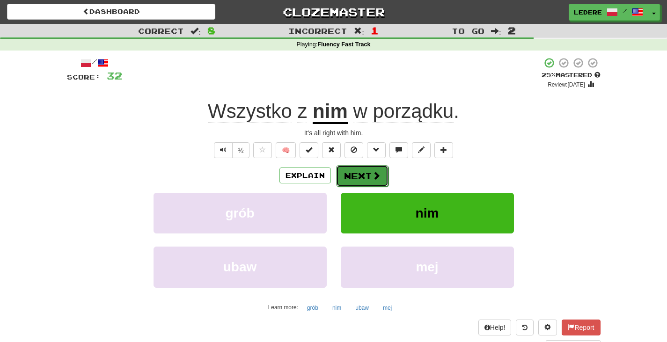
click at [367, 174] on button "Next" at bounding box center [362, 176] width 52 height 22
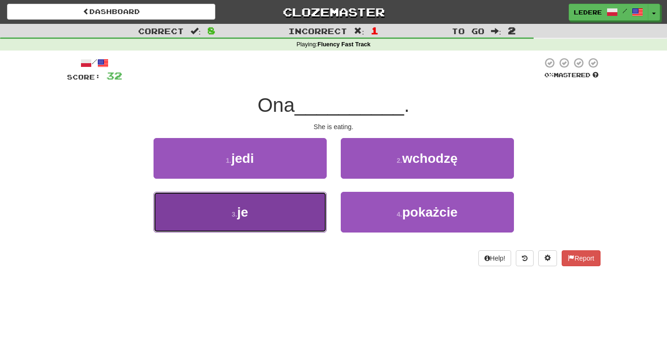
click at [272, 215] on button "3 . je" at bounding box center [240, 212] width 173 height 41
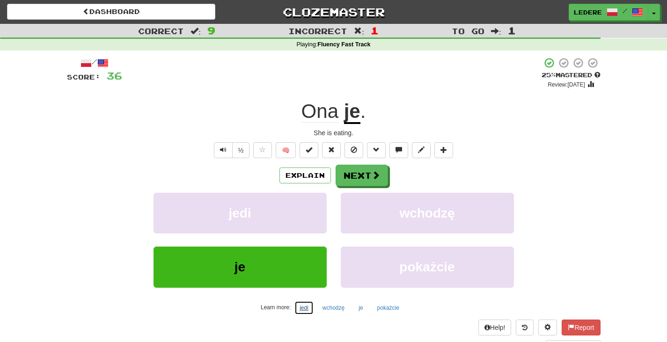
click at [306, 307] on button "jedi" at bounding box center [303, 308] width 19 height 14
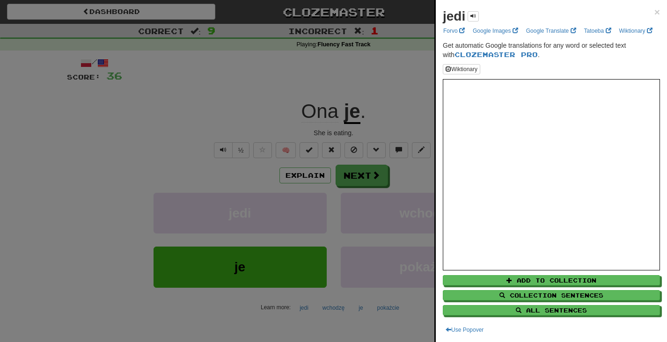
click at [261, 330] on div at bounding box center [333, 171] width 667 height 342
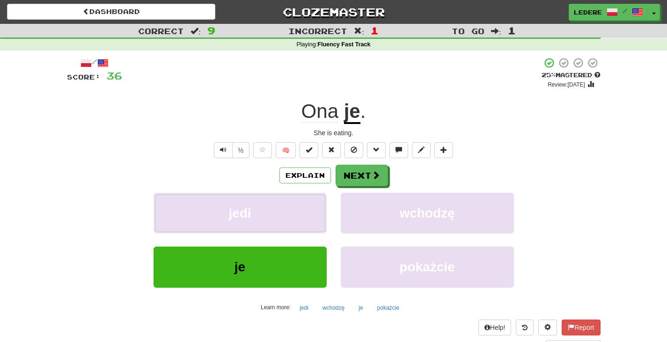
drag, startPoint x: 319, startPoint y: 215, endPoint x: 448, endPoint y: 96, distance: 175.6
click at [448, 96] on div "/ Score: 36 + 4 25 % Mastered Review: 2025-09-22 Ona je . She is eating. ½ 🧠 Ex…" at bounding box center [334, 204] width 534 height 294
click at [366, 181] on button "Next" at bounding box center [362, 176] width 52 height 22
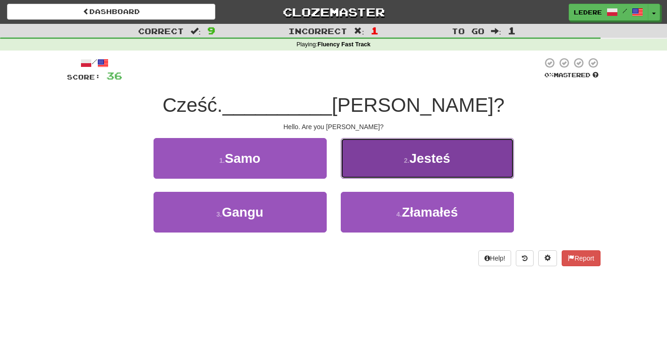
click at [434, 160] on span "Jesteś" at bounding box center [430, 158] width 41 height 15
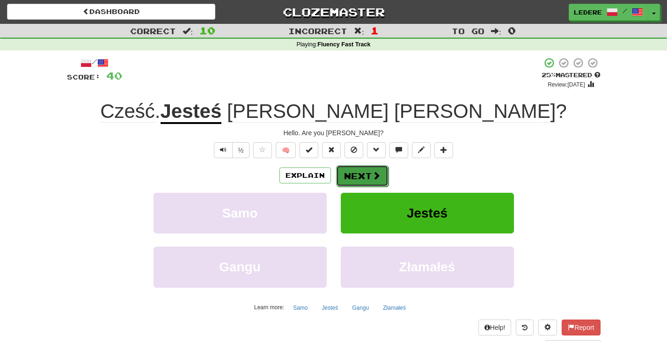
click at [366, 172] on button "Next" at bounding box center [362, 176] width 52 height 22
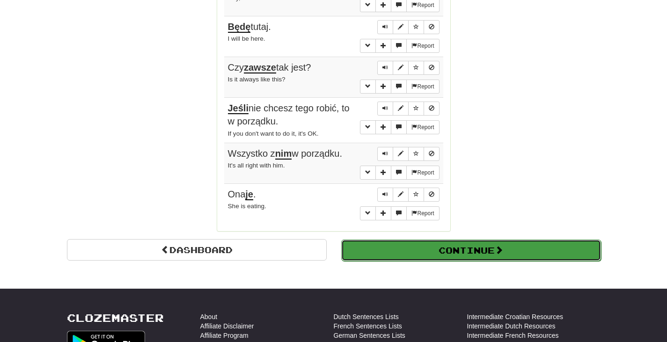
click at [541, 240] on button "Continue" at bounding box center [471, 251] width 260 height 22
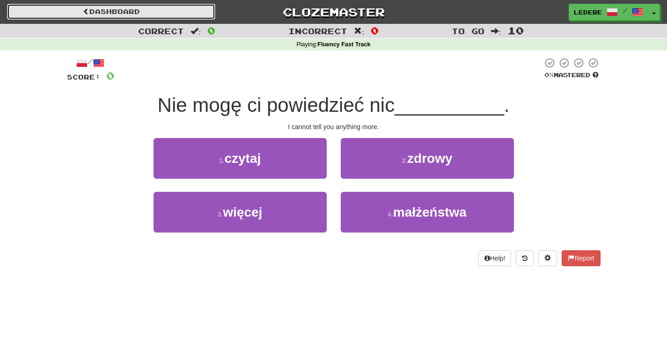
click at [122, 7] on link "Dashboard" at bounding box center [111, 12] width 208 height 16
